Goal: Communication & Community: Answer question/provide support

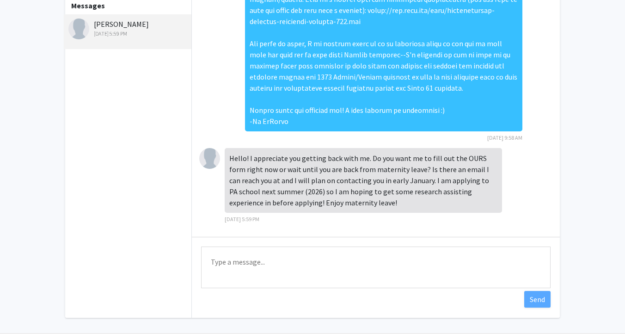
scroll to position [55, 0]
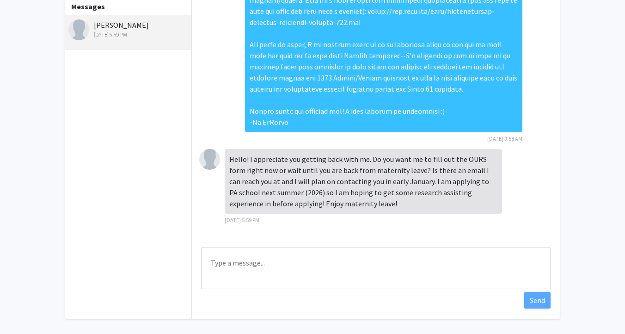
click at [307, 260] on textarea "Type a message" at bounding box center [376, 268] width 350 height 42
click at [297, 263] on textarea "Type a message" at bounding box center [376, 268] width 350 height 42
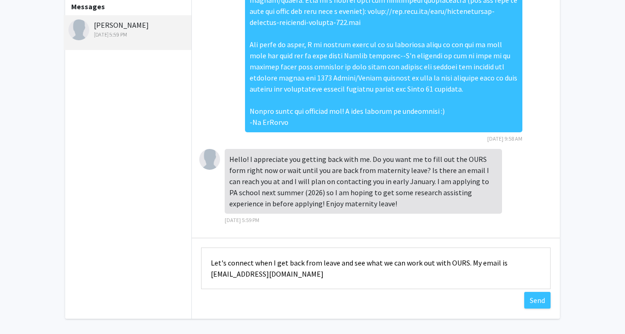
scroll to position [0, 0]
click at [213, 261] on textarea "Let's connect when I get back from leave and see what we can work out with OURS…" at bounding box center [376, 268] width 350 height 42
click at [323, 276] on textarea "That makes sense! Let's connect when I get back from leave and see what we can …" at bounding box center [376, 268] width 350 height 42
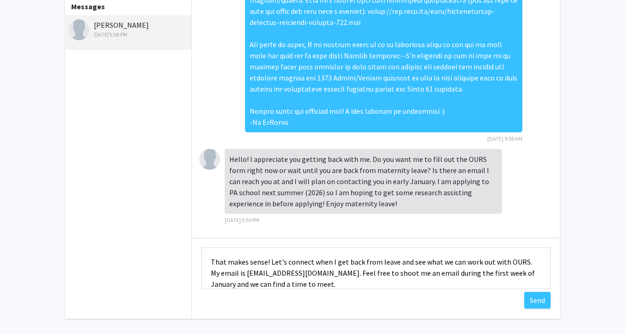
scroll to position [11, 0]
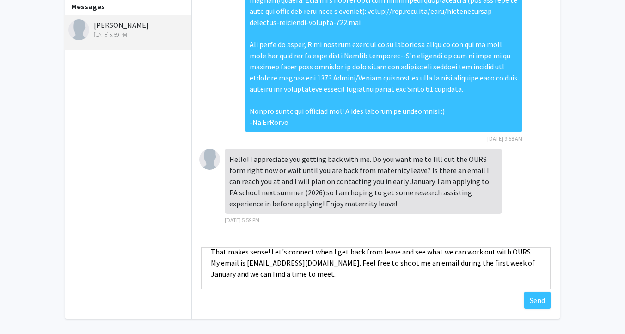
click at [255, 273] on textarea "That makes sense! Let's connect when I get back from leave and see what we can …" at bounding box center [376, 268] width 350 height 42
click at [488, 262] on textarea "That makes sense! Let's connect when I get back from leave and see what we can …" at bounding box center [376, 268] width 350 height 42
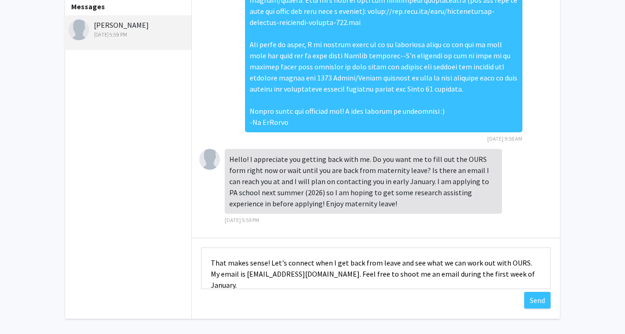
drag, startPoint x: 266, startPoint y: 261, endPoint x: 208, endPoint y: 261, distance: 57.8
click at [208, 261] on textarea "That makes sense! Let's connect when I get back from leave and see what we can …" at bounding box center [376, 268] width 350 height 42
type textarea "I totally understand! Let's connect when I get back from leave and see what we …"
click at [537, 300] on button "Send" at bounding box center [538, 300] width 26 height 17
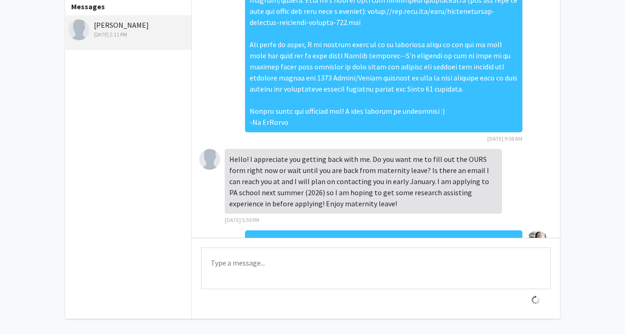
scroll to position [209, 0]
